Goal: Task Accomplishment & Management: Complete application form

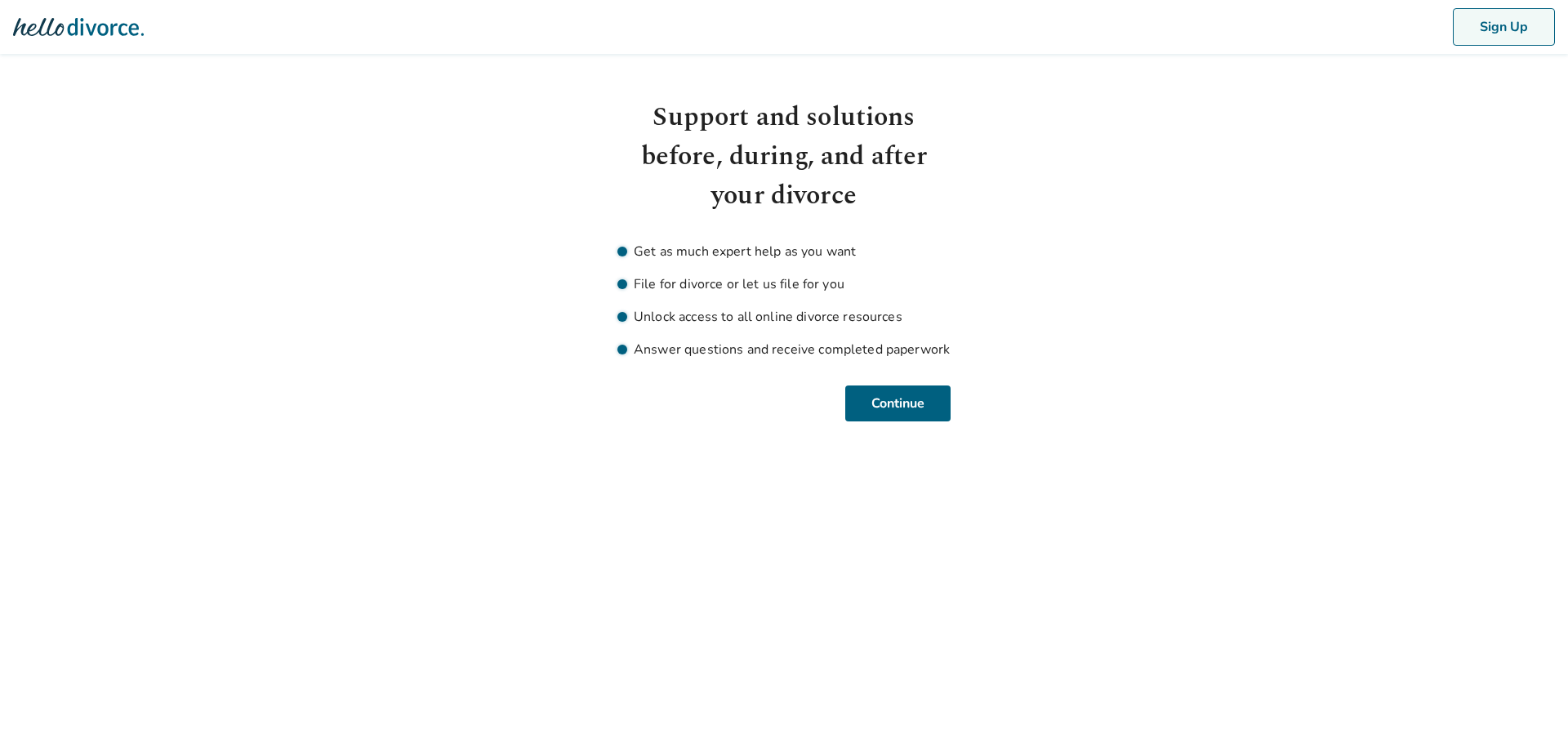
click at [1470, 33] on button "Sign Up" at bounding box center [1504, 27] width 102 height 38
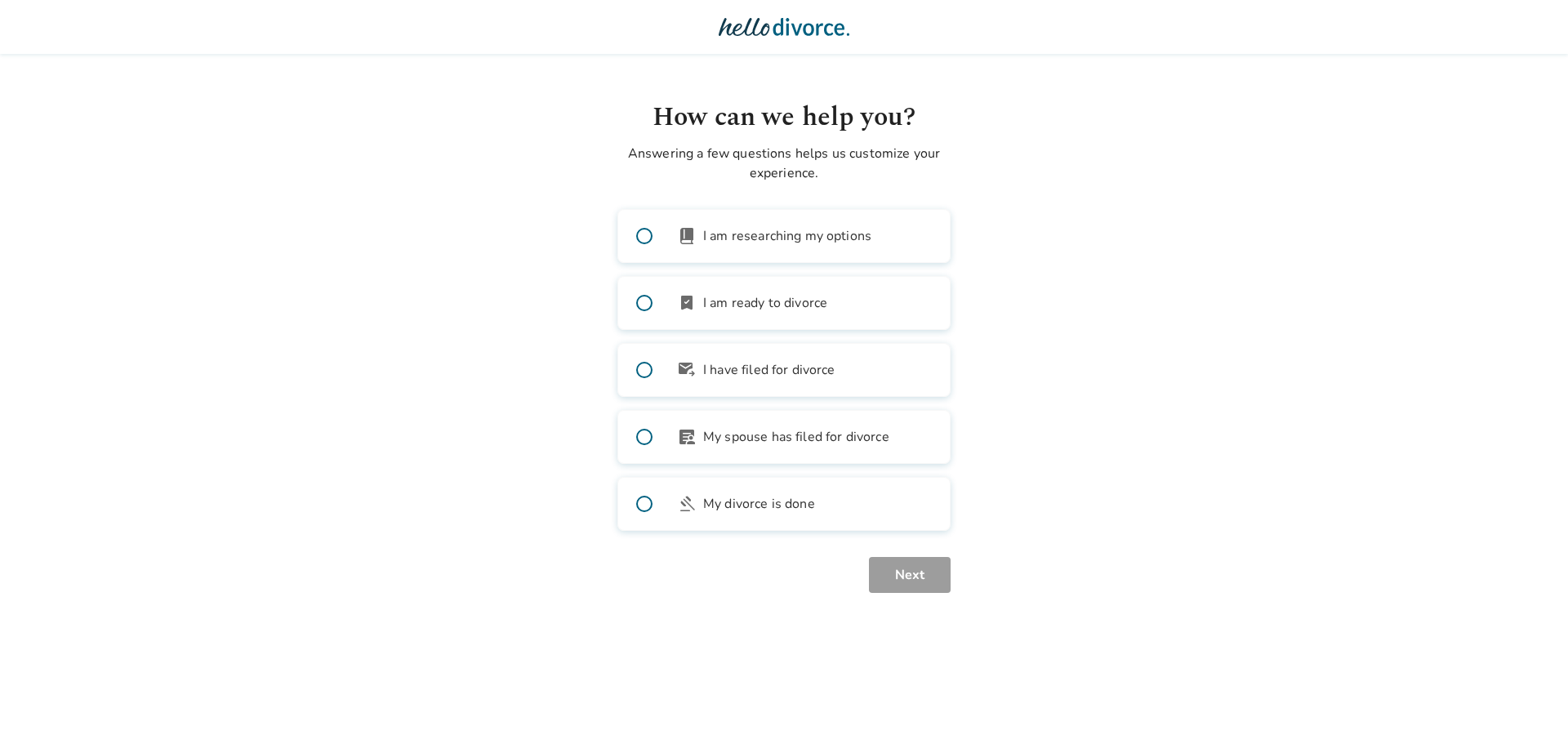
click at [821, 36] on img at bounding box center [784, 27] width 131 height 33
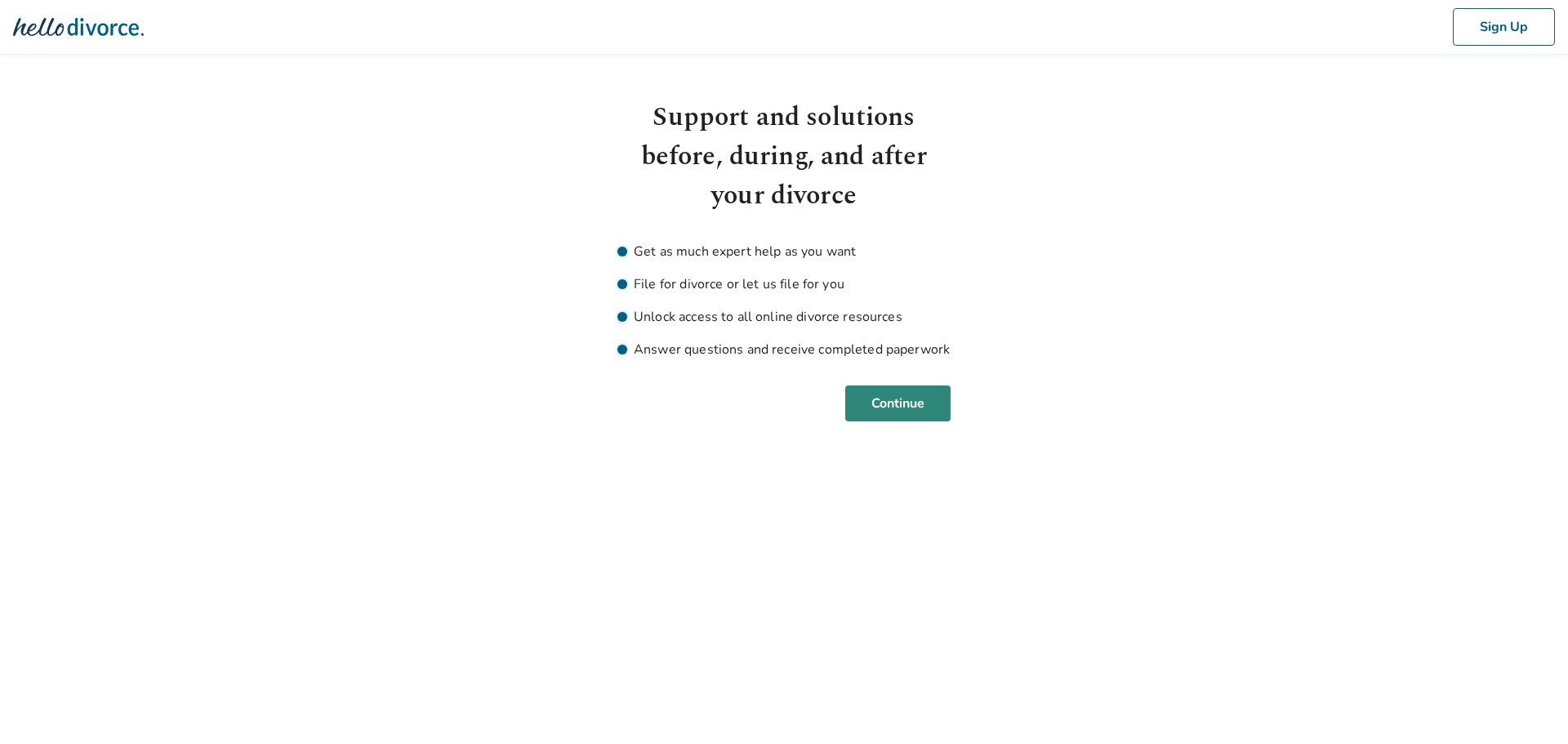
click at [933, 392] on button "Continue" at bounding box center [898, 403] width 105 height 36
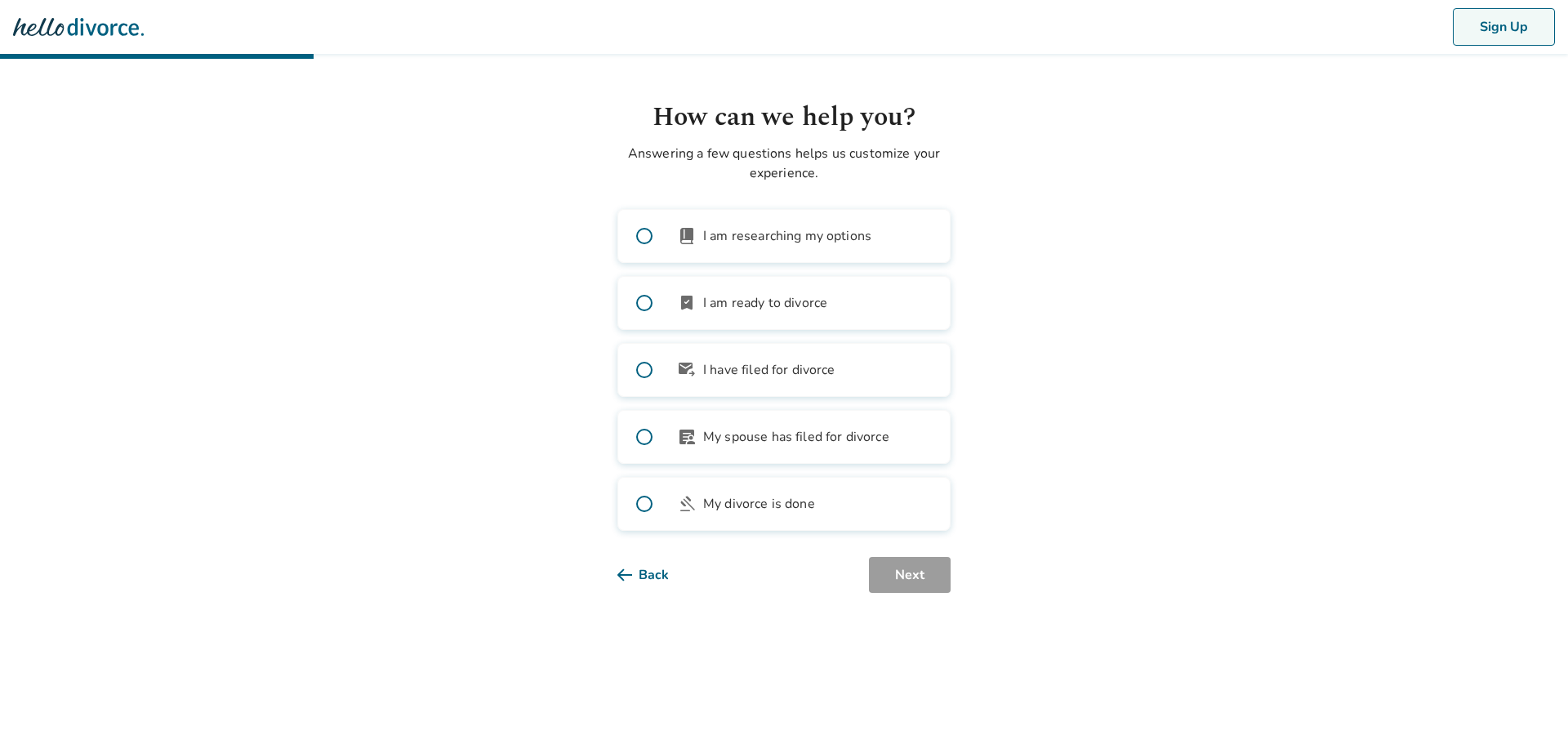
click at [1504, 26] on button "Sign Up" at bounding box center [1504, 27] width 102 height 38
